Goal: Information Seeking & Learning: Learn about a topic

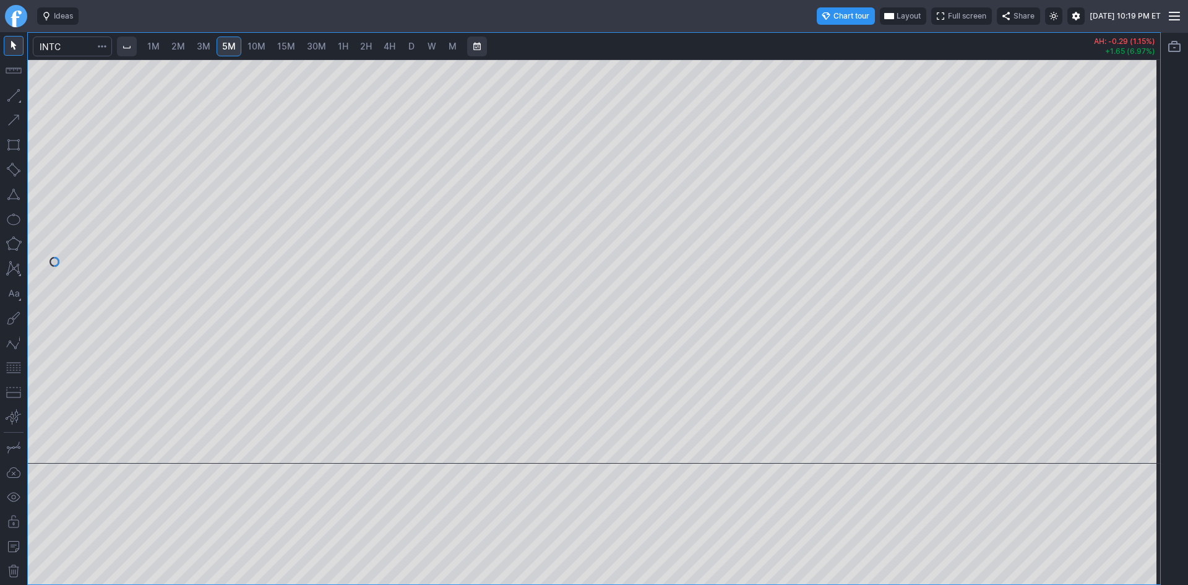
click at [153, 46] on span "1M" at bounding box center [153, 46] width 12 height 11
click at [206, 46] on span "3M" at bounding box center [204, 46] width 14 height 11
click at [160, 45] on span "1M" at bounding box center [153, 46] width 12 height 11
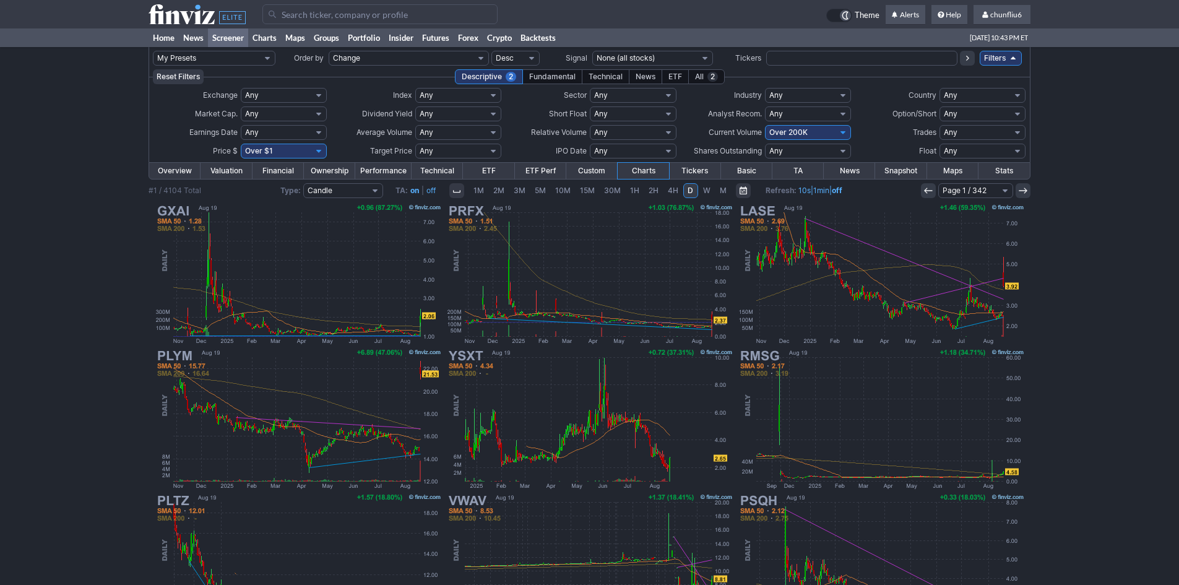
click at [795, 129] on select "Any Under 50K Under 100K Under 500K Under 750K Under 1M Over 0 Over 50K Over 10…" at bounding box center [808, 132] width 86 height 15
select select "o750"
click at [765, 125] on select "Any Under 50K Under 100K Under 500K Under 750K Under 1M Over 0 Over 50K Over 10…" at bounding box center [808, 132] width 86 height 15
click at [332, 12] on input "Search" at bounding box center [379, 14] width 235 height 20
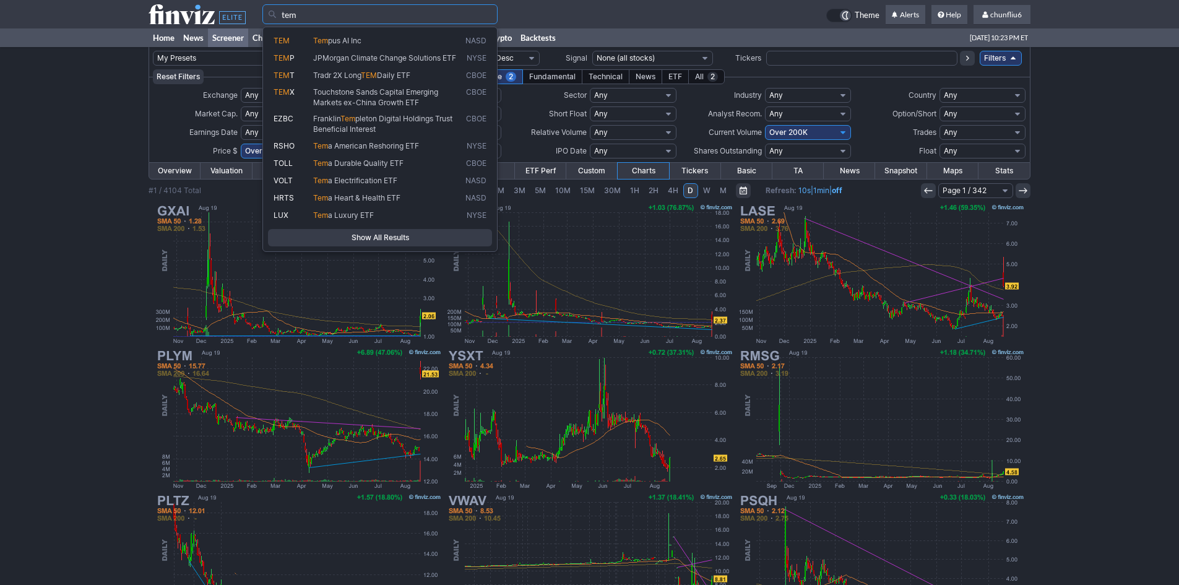
type input "tem"
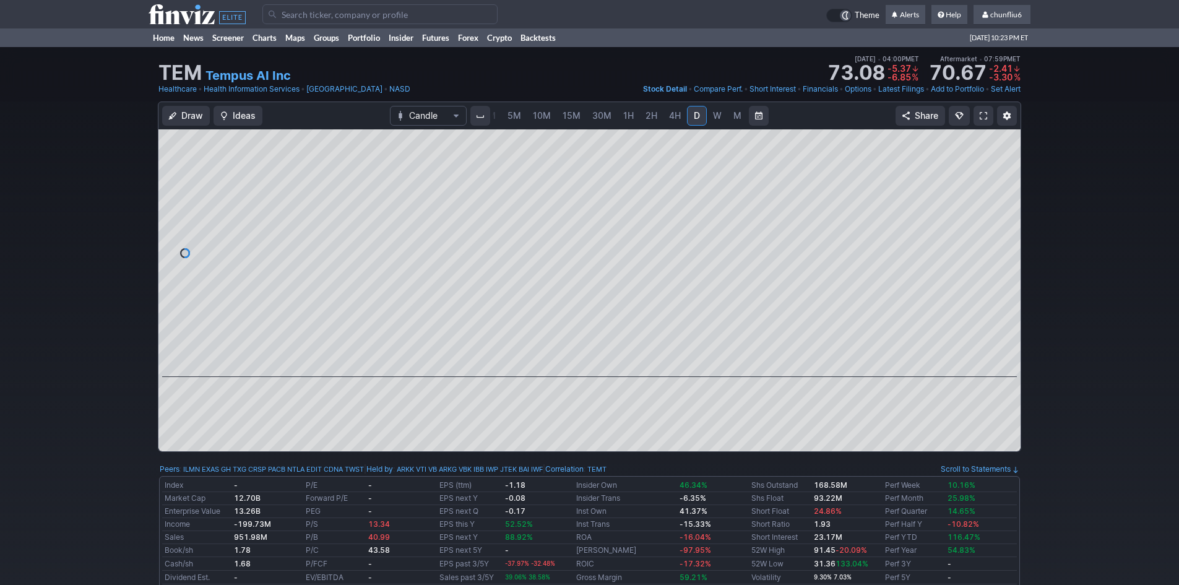
click at [515, 113] on span "5M" at bounding box center [514, 115] width 14 height 11
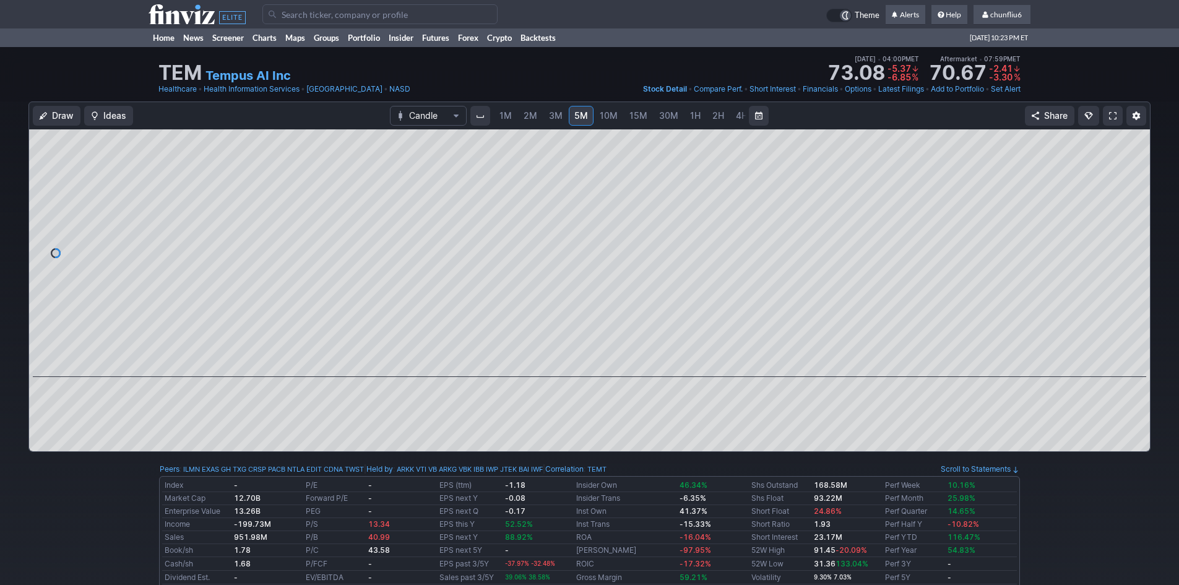
click at [506, 115] on span "1M" at bounding box center [505, 115] width 12 height 11
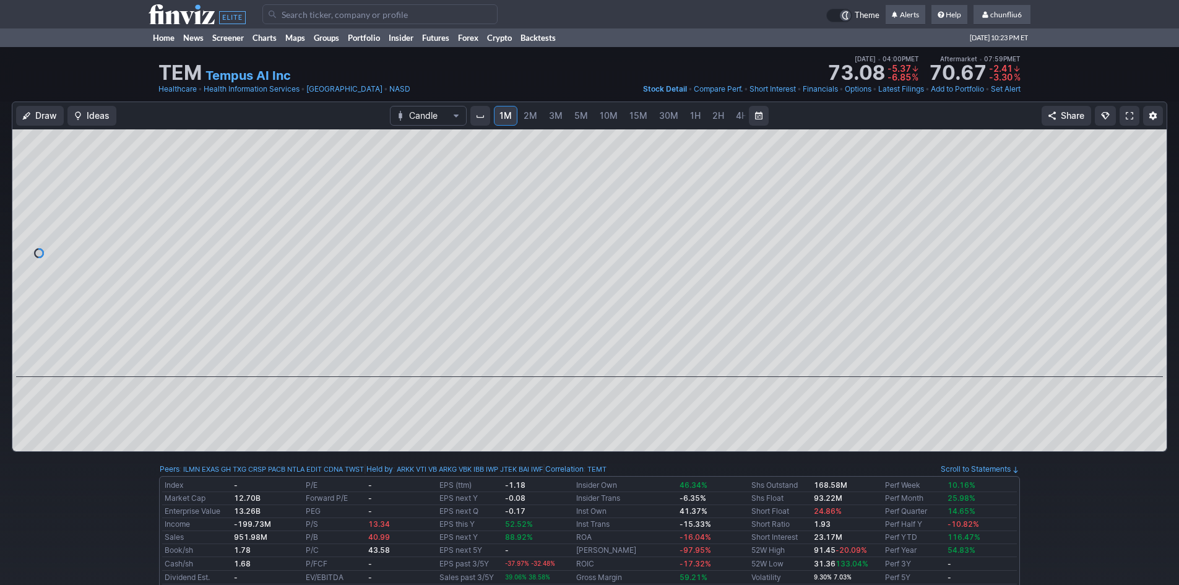
click at [603, 115] on span "10M" at bounding box center [609, 115] width 18 height 11
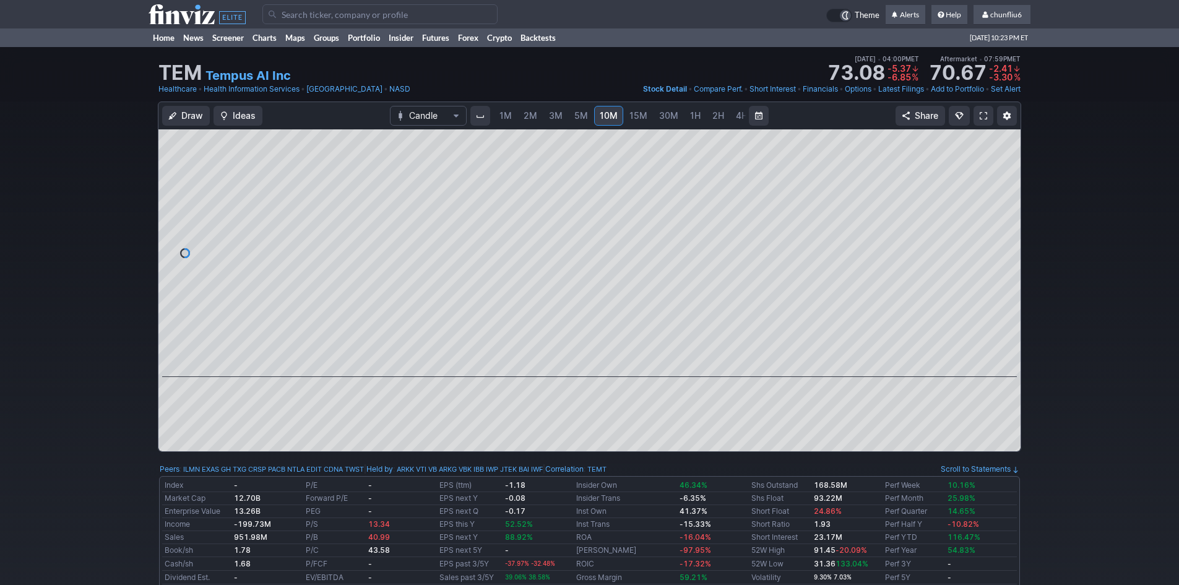
click at [736, 115] on span "4H" at bounding box center [742, 115] width 12 height 11
click at [699, 116] on link "D" at bounding box center [697, 116] width 20 height 20
click at [1011, 240] on div at bounding box center [589, 253] width 862 height 248
click at [293, 17] on input "Search" at bounding box center [379, 14] width 235 height 20
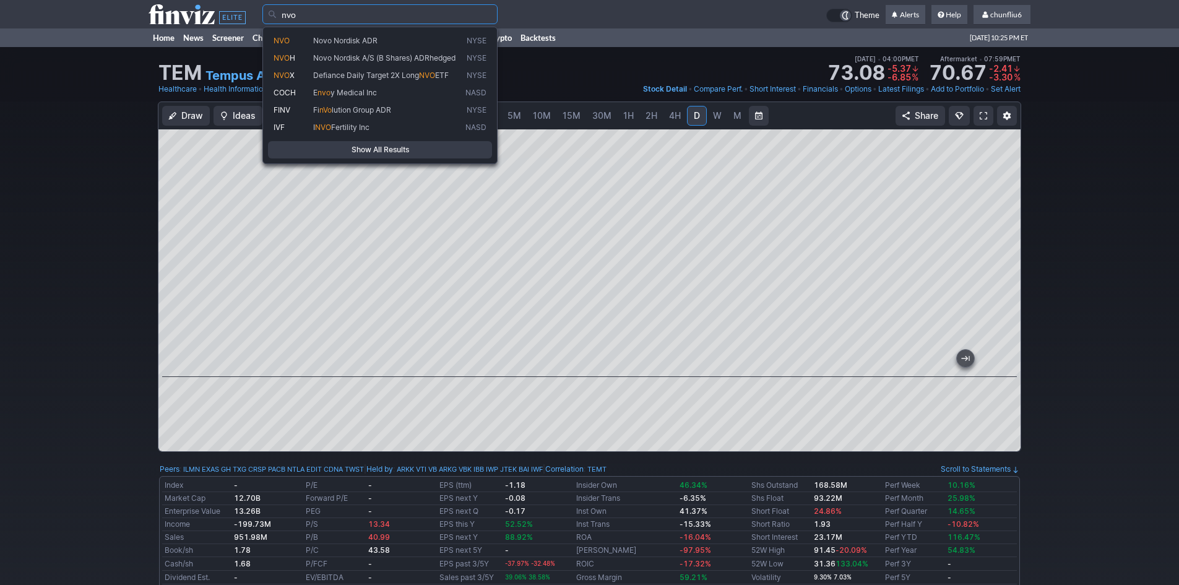
type input "nvo"
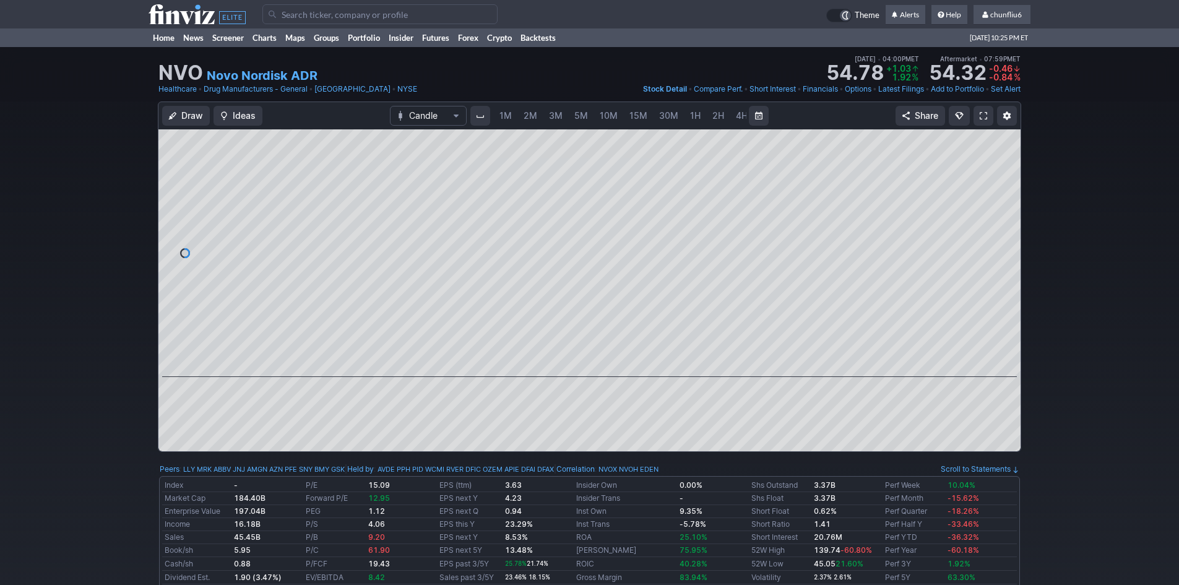
scroll to position [0, 67]
click at [989, 114] on link at bounding box center [983, 116] width 20 height 20
click at [308, 12] on input "Search" at bounding box center [379, 14] width 235 height 20
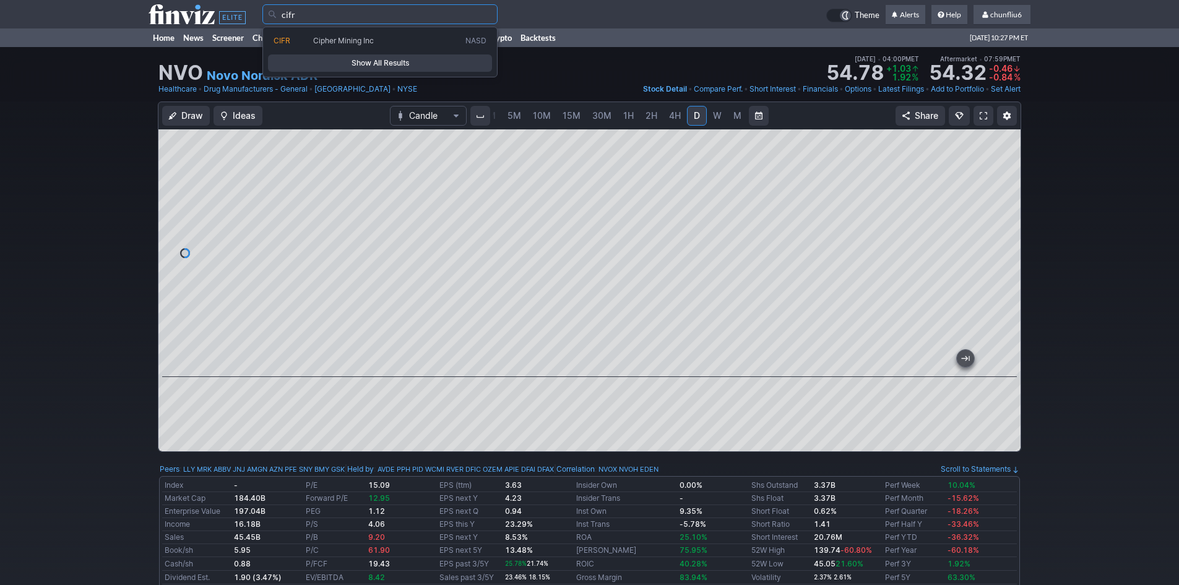
type input "cifr"
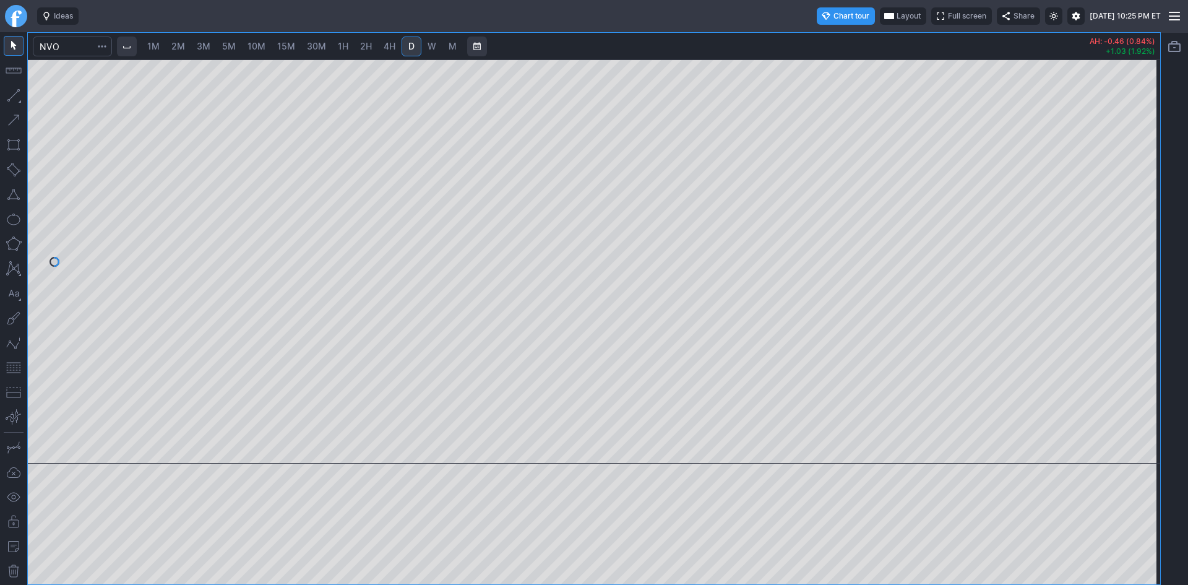
click at [205, 47] on span "3M" at bounding box center [204, 46] width 14 height 11
click at [157, 44] on span "1M" at bounding box center [153, 46] width 12 height 11
drag, startPoint x: 1142, startPoint y: 153, endPoint x: 1140, endPoint y: 202, distance: 49.5
click at [1140, 202] on div at bounding box center [1147, 258] width 26 height 373
drag, startPoint x: 554, startPoint y: 12, endPoint x: 626, endPoint y: 31, distance: 74.7
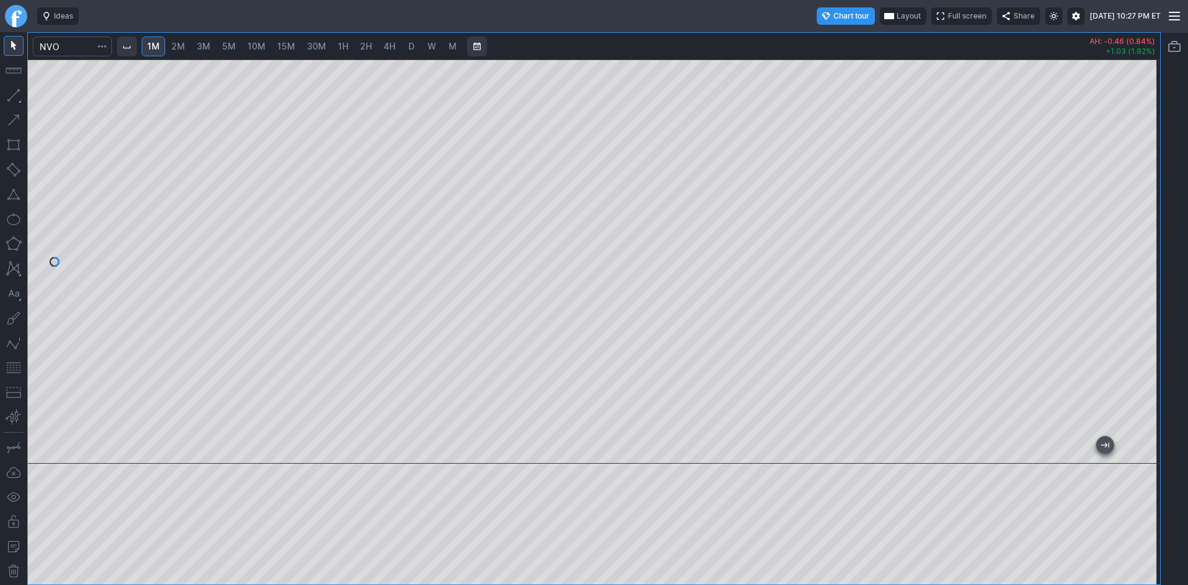
click at [626, 31] on div "Ideas Chart tour Layout Full screen Share Tue AUG 19 2025 10:27 PM ET" at bounding box center [596, 16] width 1129 height 32
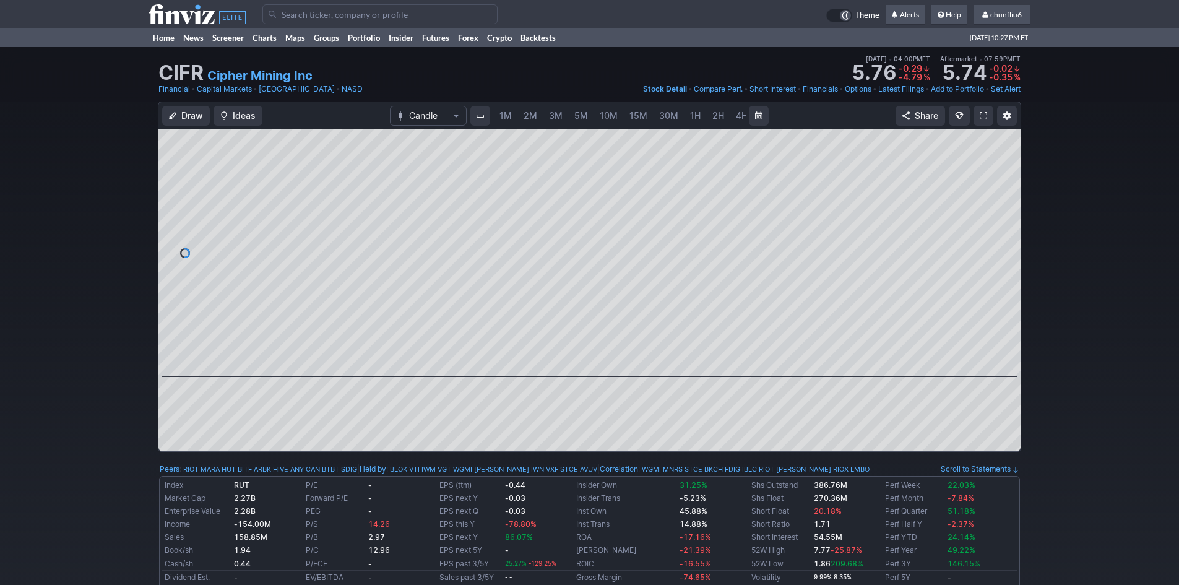
scroll to position [0, 67]
click at [511, 113] on span "5M" at bounding box center [514, 115] width 14 height 11
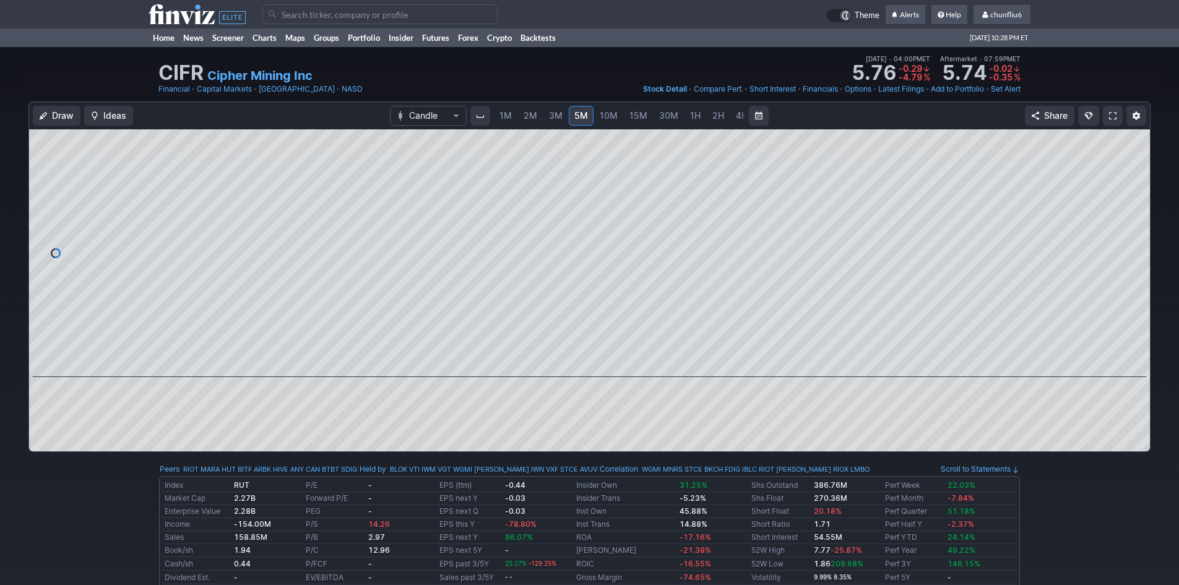
click at [604, 110] on span "10M" at bounding box center [609, 115] width 18 height 11
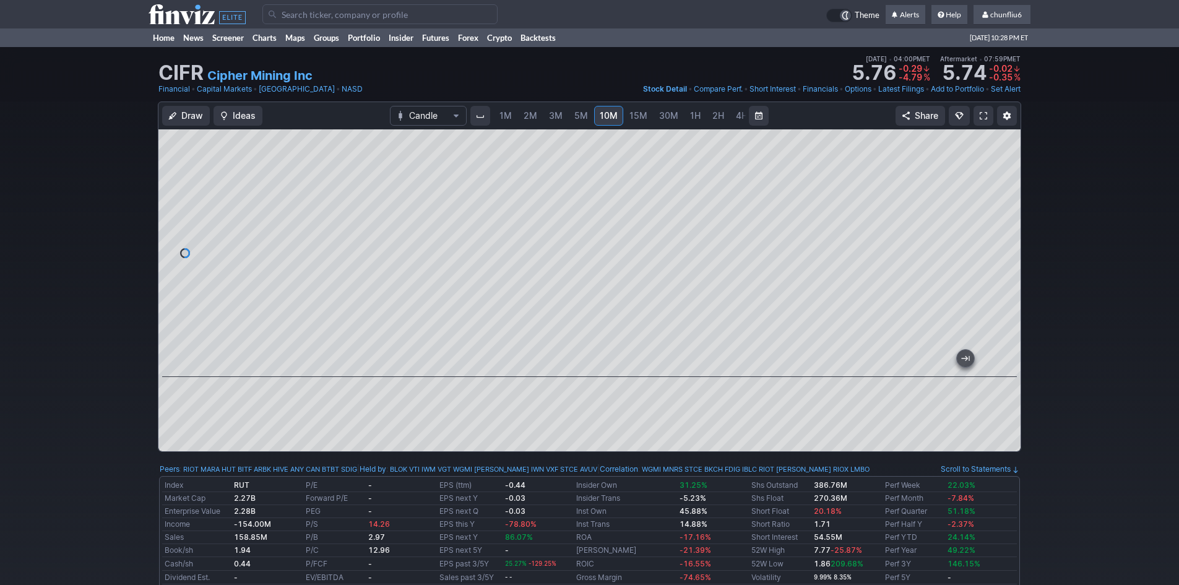
click at [332, 17] on input "Search" at bounding box center [379, 14] width 235 height 20
click at [731, 114] on link "4H" at bounding box center [741, 116] width 23 height 20
click at [696, 115] on span "D" at bounding box center [697, 115] width 6 height 11
click at [303, 14] on input "Search" at bounding box center [379, 14] width 235 height 20
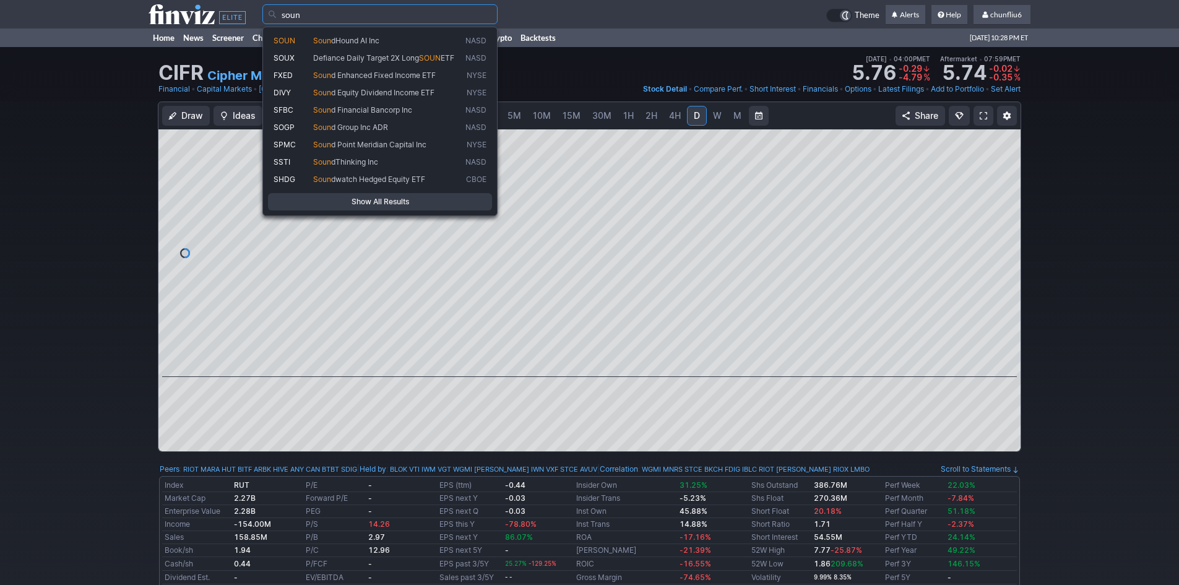
type input "soun"
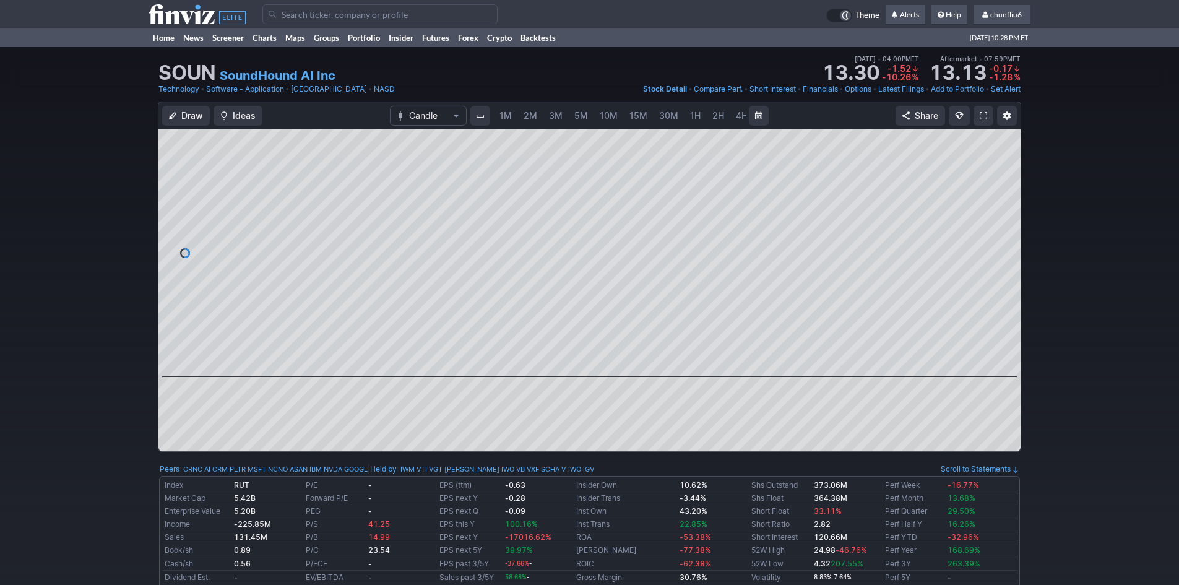
scroll to position [0, 67]
drag, startPoint x: 1016, startPoint y: 268, endPoint x: 1009, endPoint y: 163, distance: 105.5
click at [1008, 253] on div at bounding box center [1007, 250] width 26 height 217
click at [983, 114] on span at bounding box center [983, 116] width 7 height 10
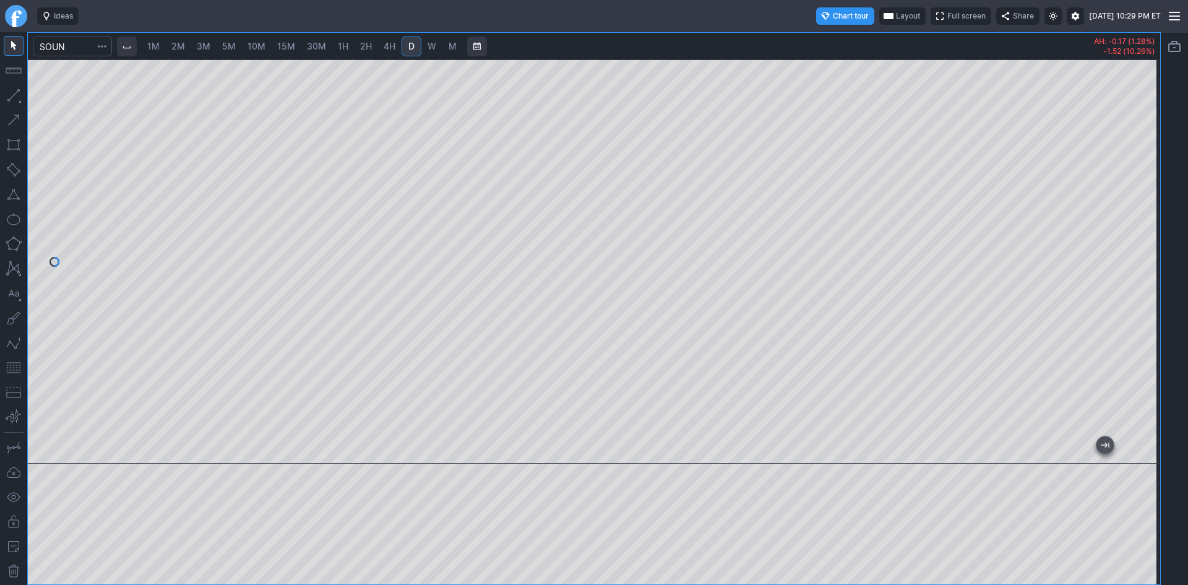
drag, startPoint x: 1158, startPoint y: 324, endPoint x: 1153, endPoint y: 252, distance: 72.0
click at [1153, 252] on div at bounding box center [1147, 258] width 26 height 373
drag, startPoint x: 1146, startPoint y: 270, endPoint x: 1145, endPoint y: 293, distance: 22.3
click at [1145, 293] on div at bounding box center [1147, 258] width 26 height 373
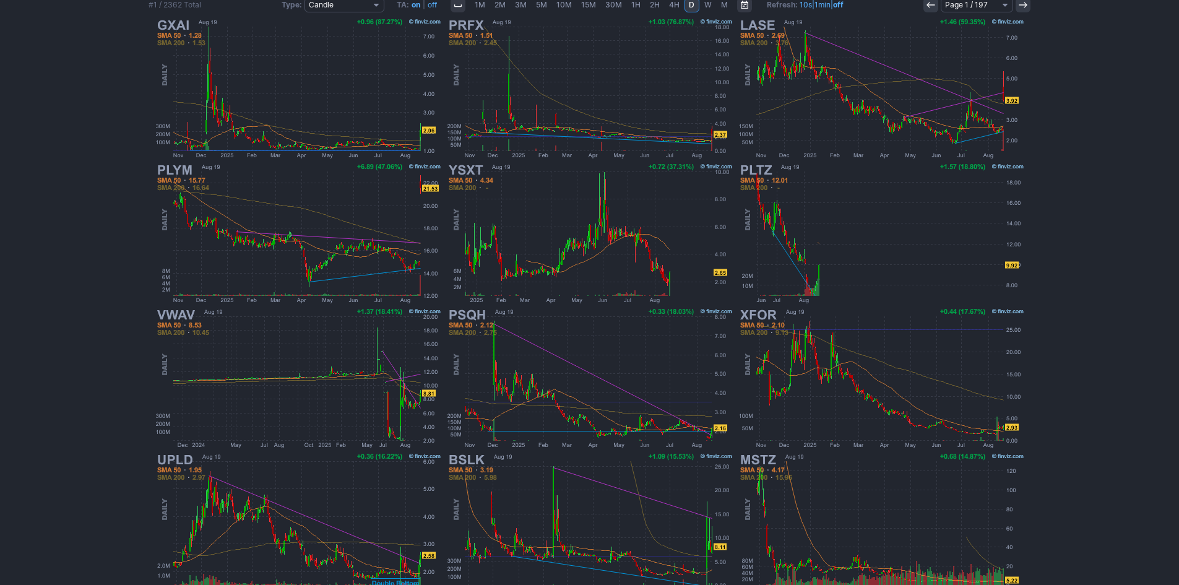
scroll to position [230, 0]
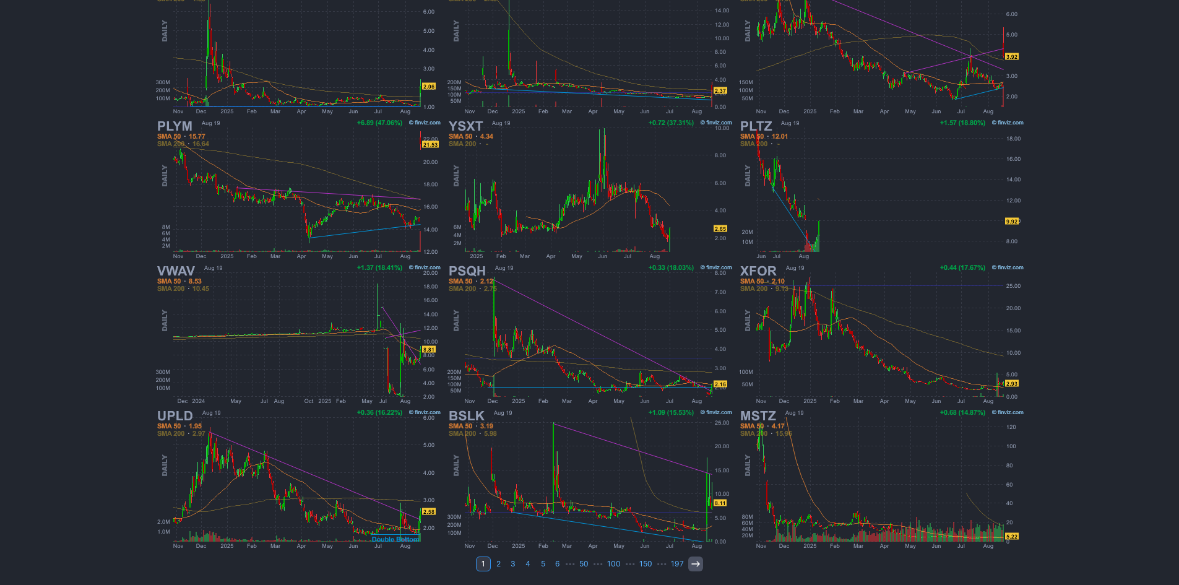
click at [691, 561] on icon at bounding box center [696, 564] width 10 height 10
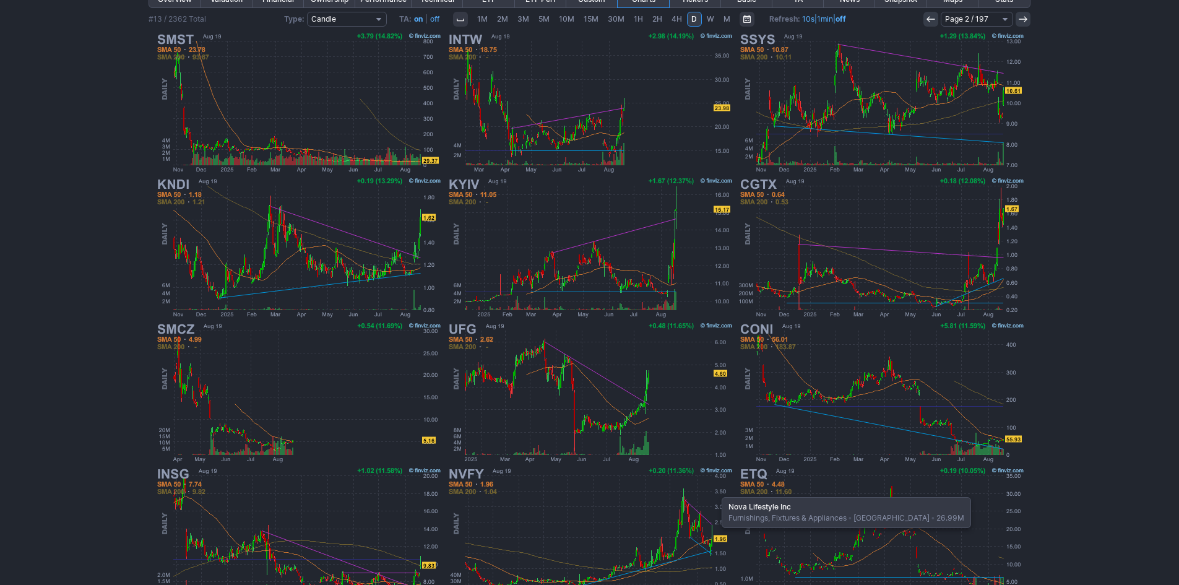
scroll to position [230, 0]
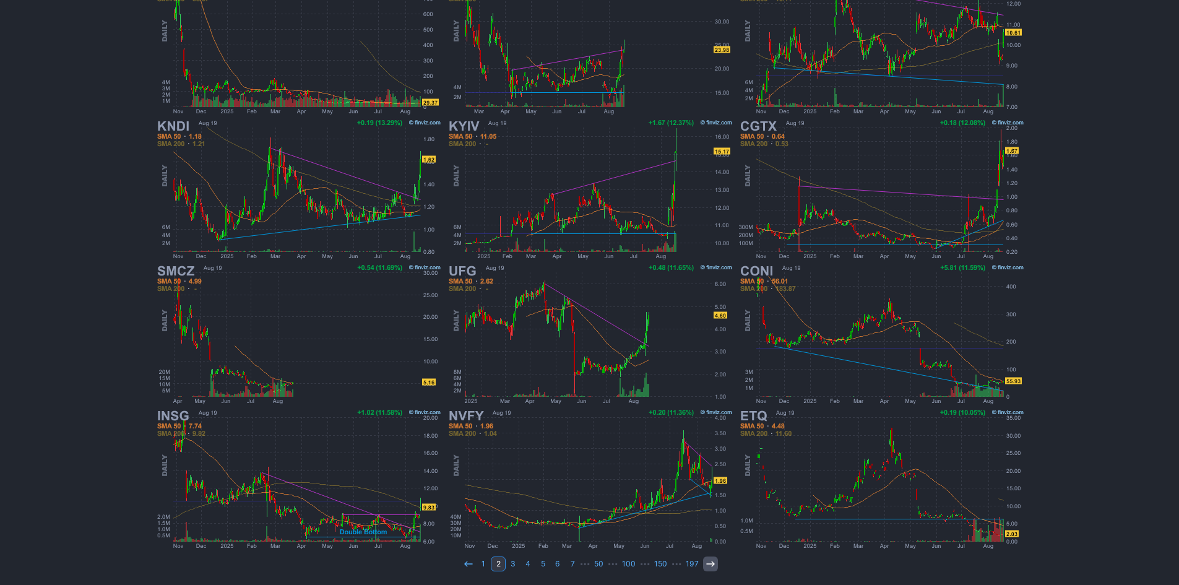
click at [710, 564] on use at bounding box center [710, 564] width 8 height 6
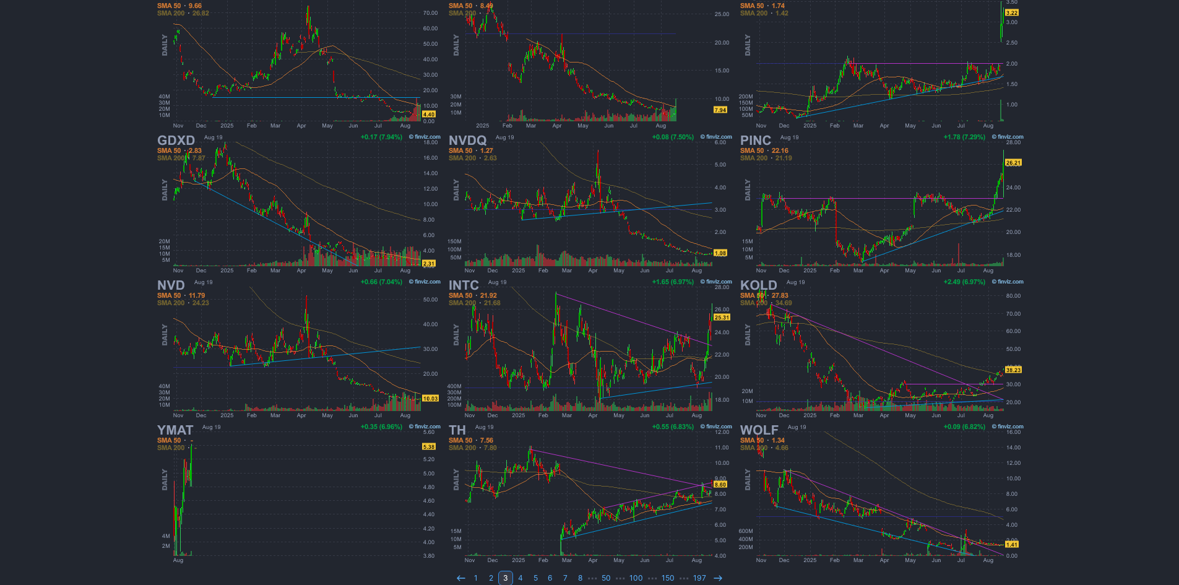
scroll to position [230, 0]
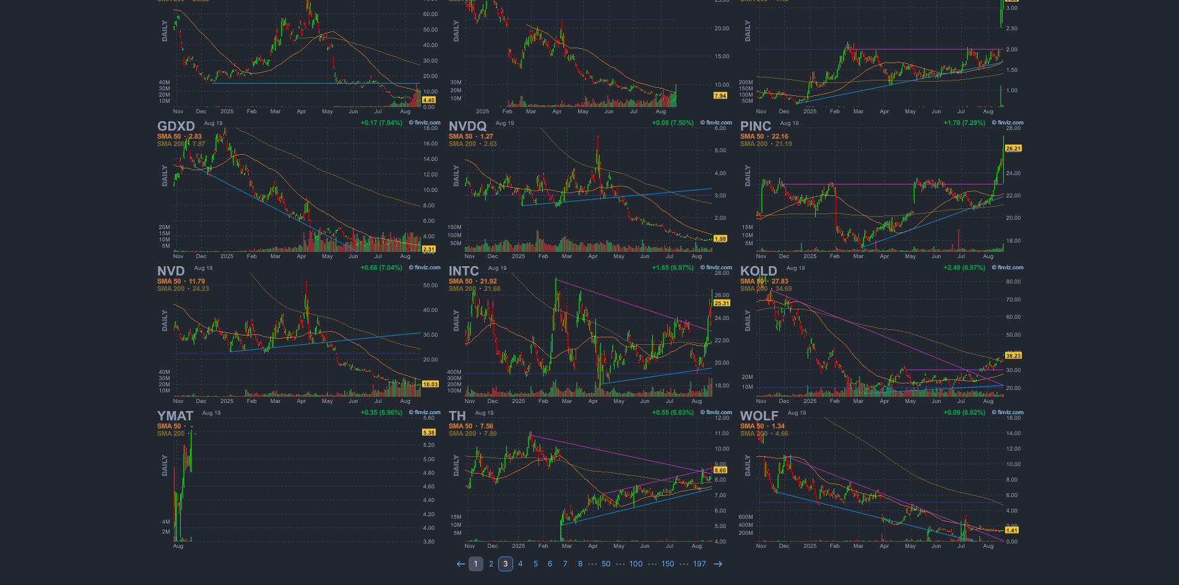
click at [475, 564] on link "1" at bounding box center [475, 563] width 15 height 15
